Goal: Task Accomplishment & Management: Use online tool/utility

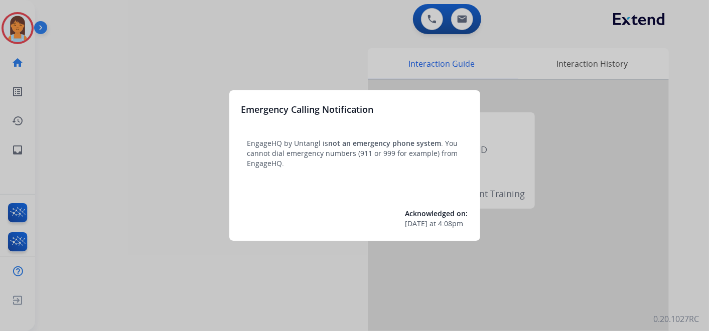
click at [100, 12] on div at bounding box center [354, 165] width 709 height 331
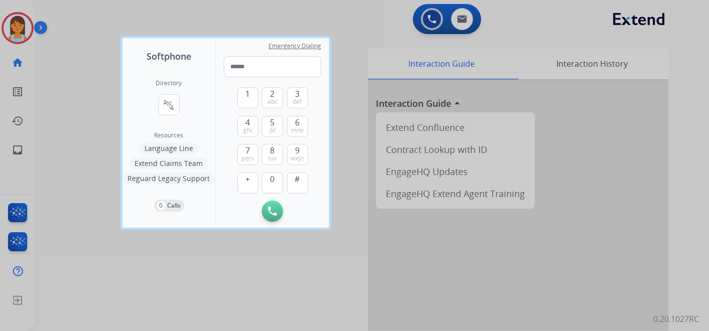
drag, startPoint x: 127, startPoint y: 18, endPoint x: 61, endPoint y: 17, distance: 66.2
click at [126, 18] on div at bounding box center [354, 165] width 709 height 331
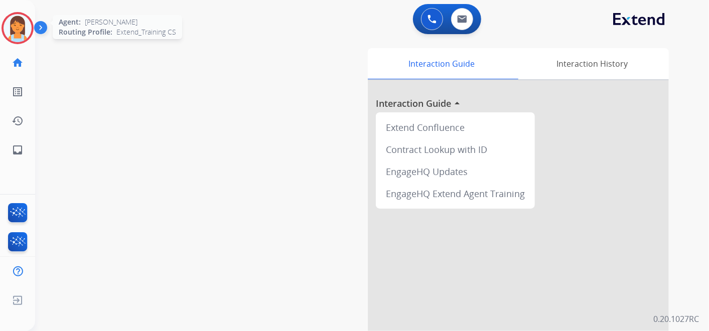
click at [33, 27] on div "[PERSON_NAME] Logged In Edit Avatar Agent: [PERSON_NAME] Profile: Extend_Traini…" at bounding box center [17, 165] width 35 height 331
click at [24, 27] on img at bounding box center [18, 28] width 28 height 28
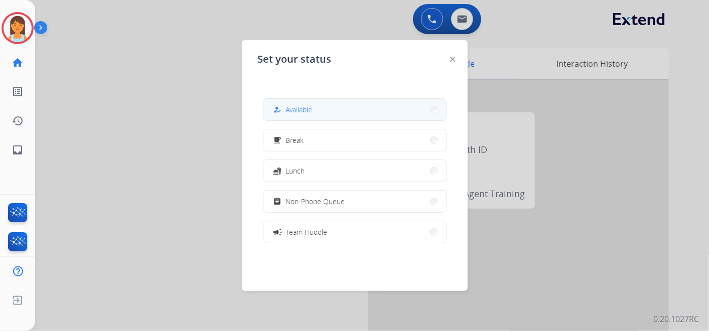
click at [327, 116] on button "how_to_reg Available" at bounding box center [354, 110] width 183 height 22
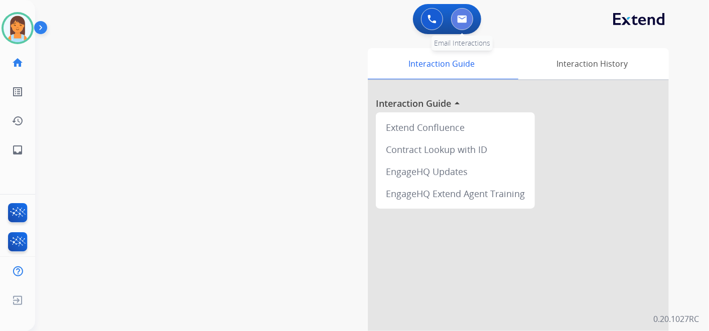
click at [461, 15] on img at bounding box center [462, 19] width 10 height 8
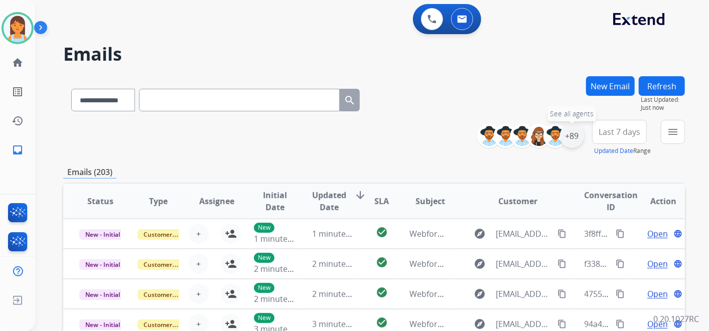
click at [574, 137] on div "+89" at bounding box center [572, 136] width 24 height 24
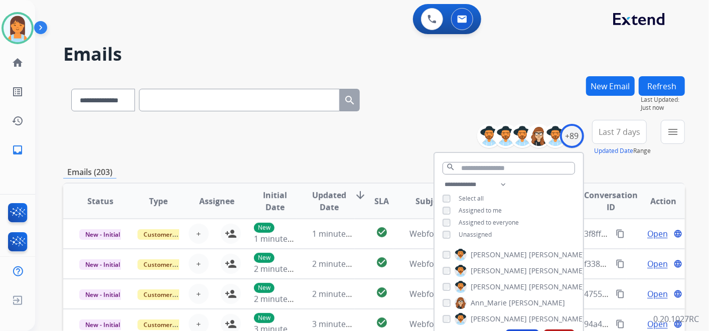
click at [474, 237] on span "Unassigned" at bounding box center [474, 234] width 33 height 9
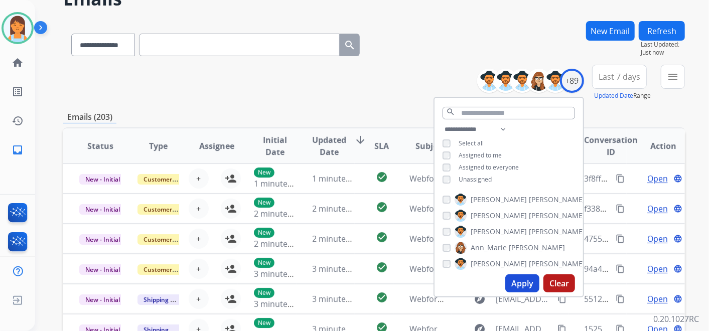
scroll to position [56, 0]
click at [523, 277] on button "Apply" at bounding box center [522, 283] width 34 height 18
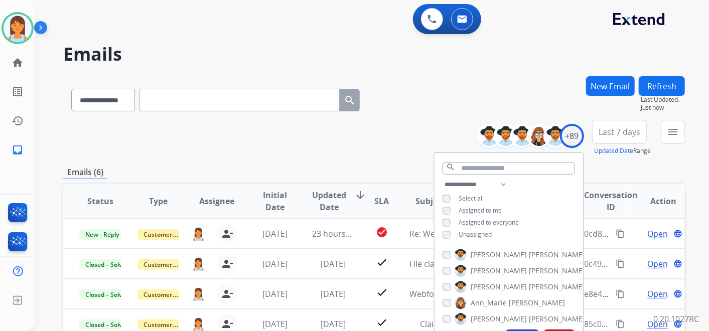
click at [424, 105] on div "**********" at bounding box center [373, 98] width 621 height 44
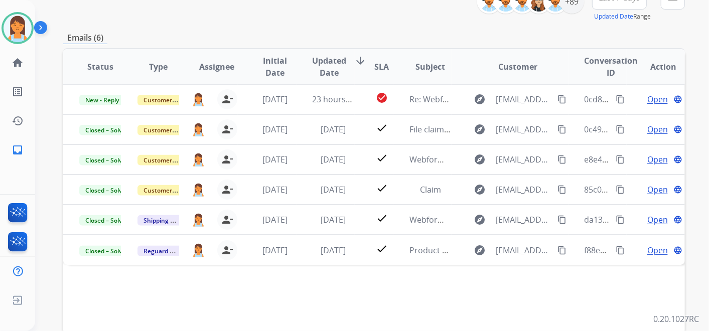
scroll to position [134, 0]
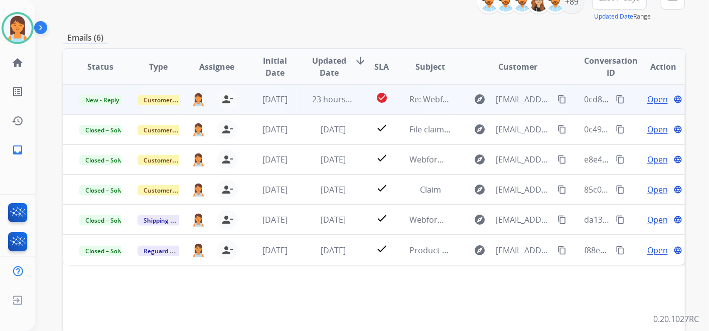
click at [626, 103] on td "Open language" at bounding box center [655, 99] width 58 height 30
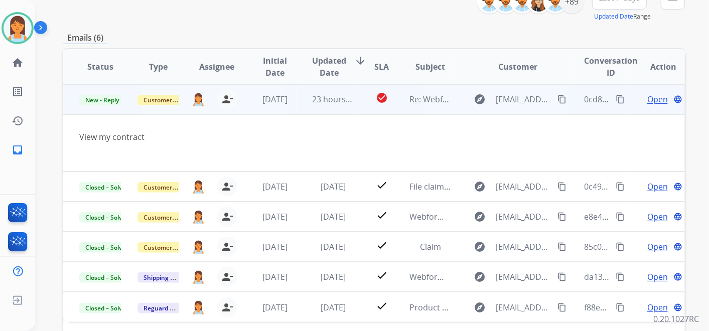
click at [632, 93] on td "Open language" at bounding box center [655, 99] width 58 height 30
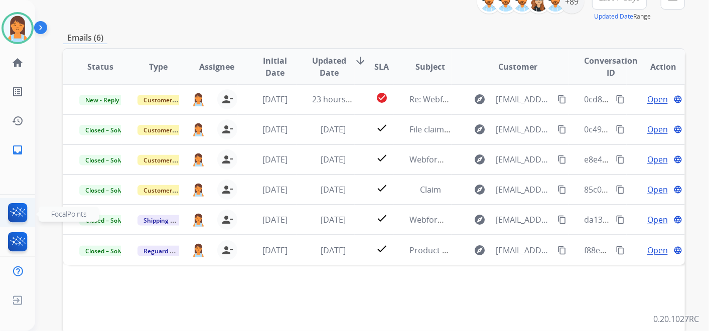
click at [18, 218] on img at bounding box center [18, 214] width 24 height 23
